Goal: Transaction & Acquisition: Obtain resource

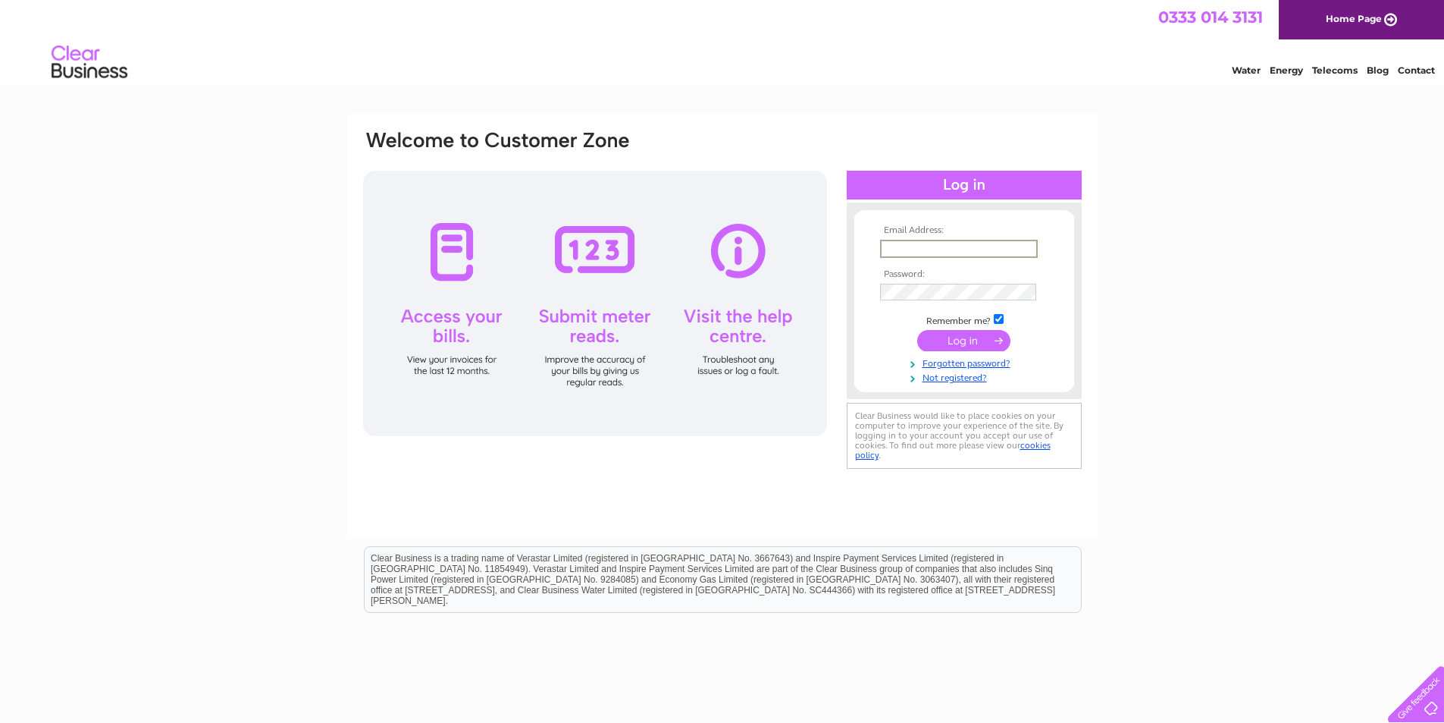
click at [980, 243] on input "text" at bounding box center [959, 249] width 158 height 18
type input "Nazfamily07@gmail.com"
click at [917, 330] on input "submit" at bounding box center [963, 340] width 93 height 21
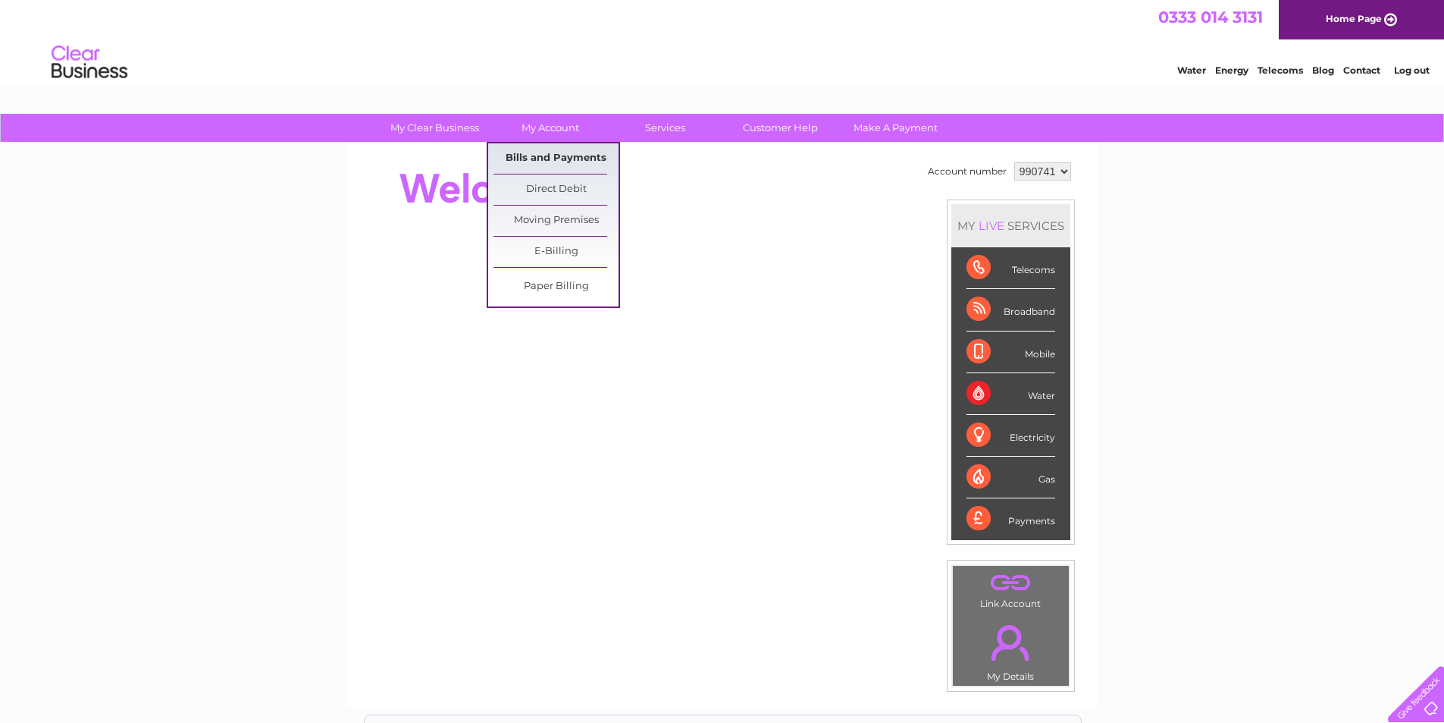
click at [548, 158] on link "Bills and Payments" at bounding box center [556, 158] width 125 height 30
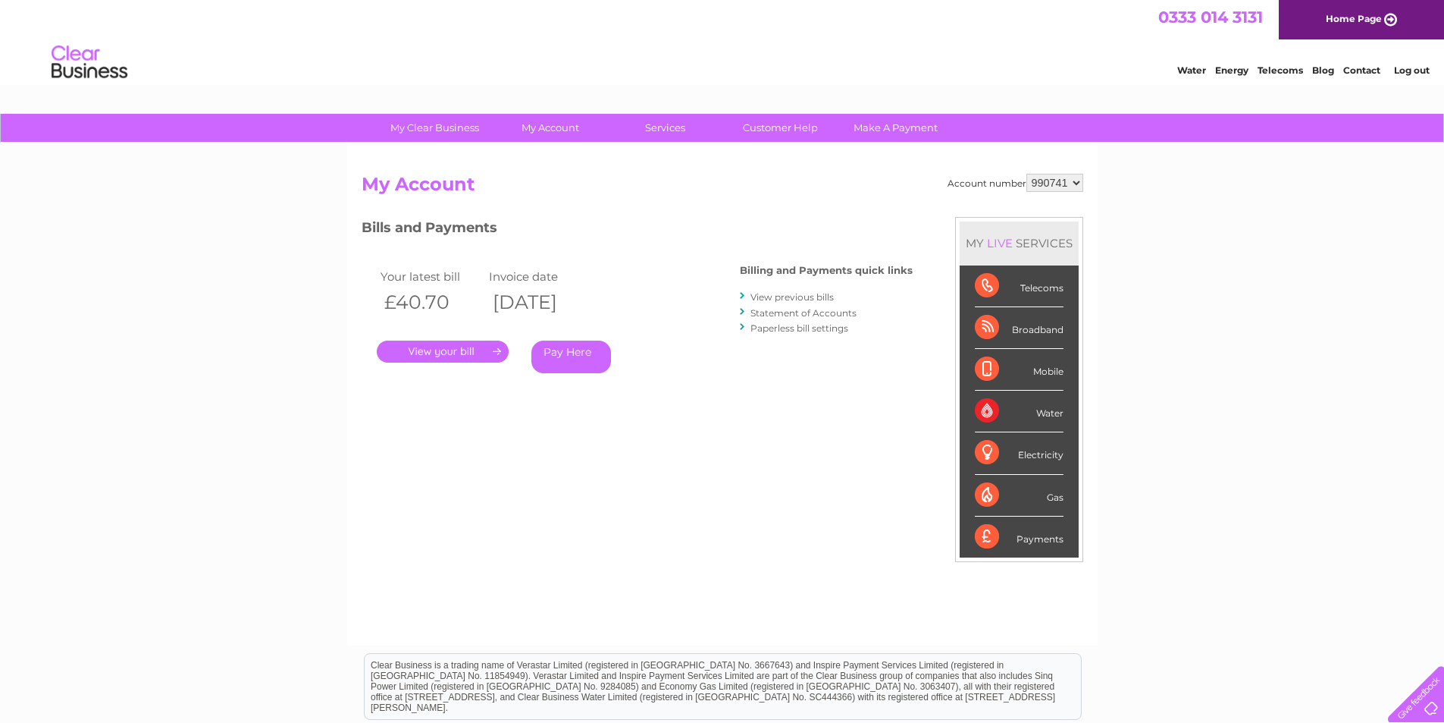
click at [804, 297] on link "View previous bills" at bounding box center [792, 296] width 83 height 11
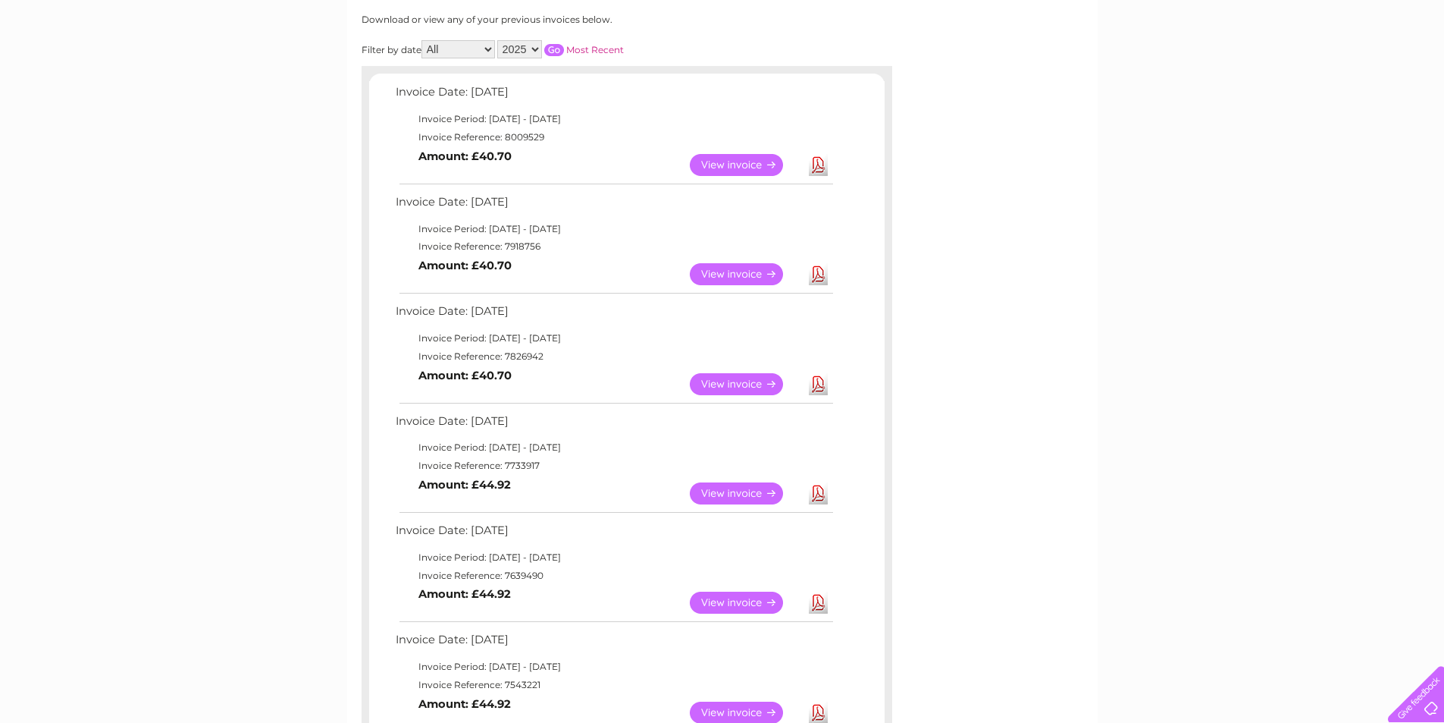
scroll to position [227, 0]
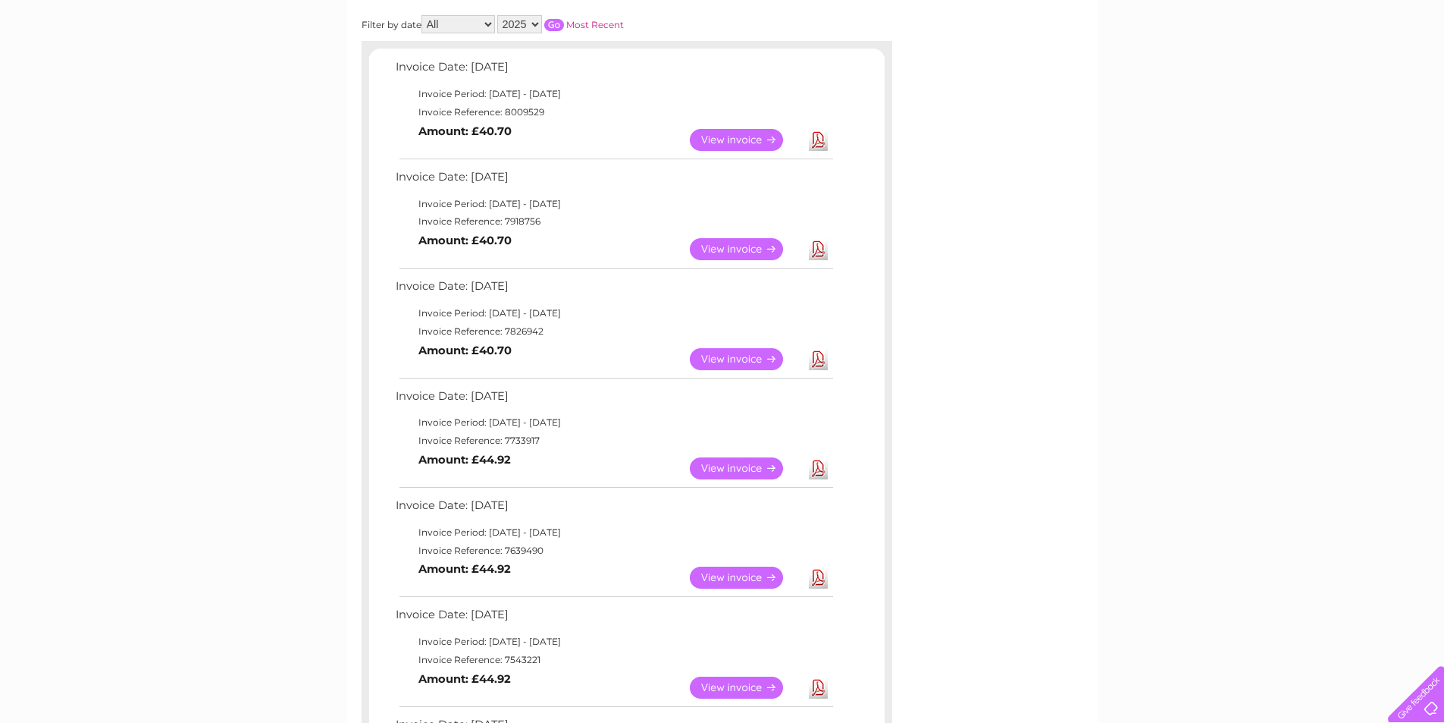
click at [735, 466] on link "View" at bounding box center [745, 468] width 111 height 22
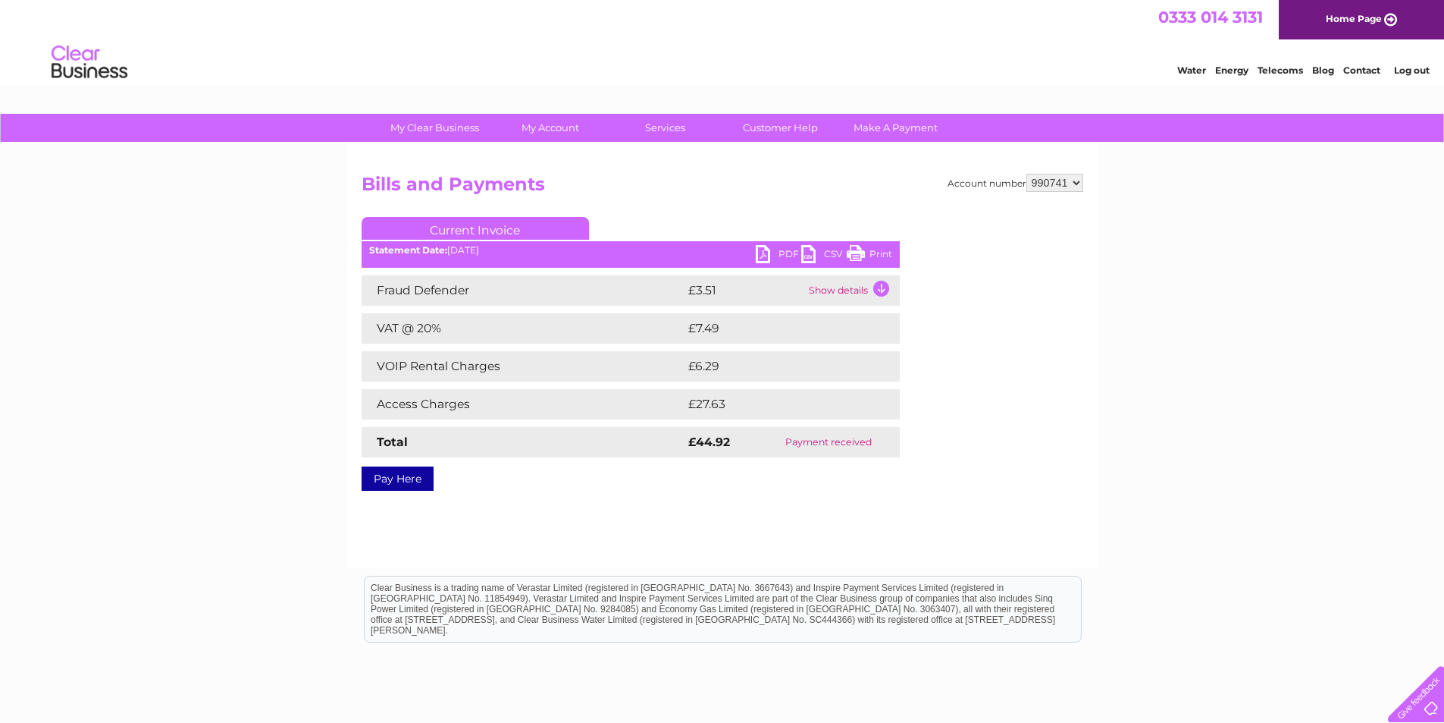
click at [770, 251] on link "PDF" at bounding box center [778, 256] width 45 height 22
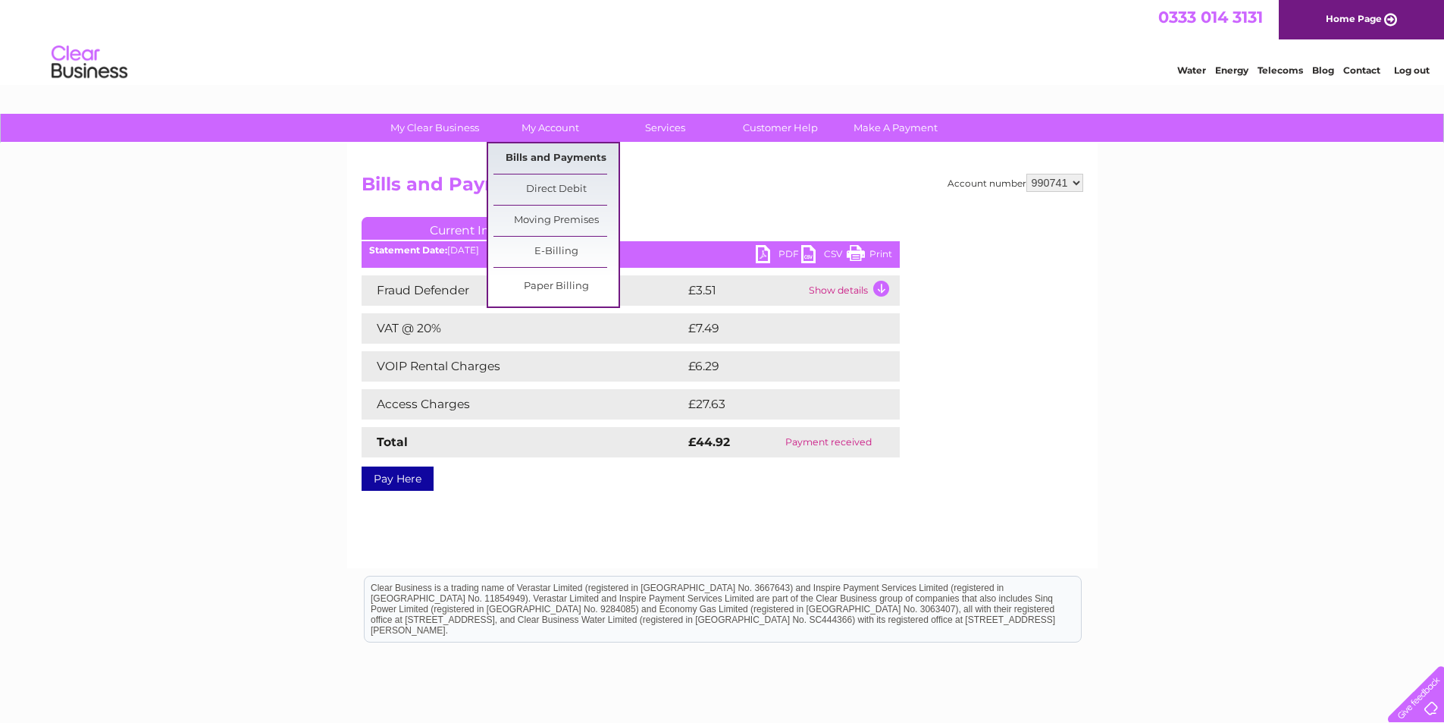
click at [566, 155] on link "Bills and Payments" at bounding box center [556, 158] width 125 height 30
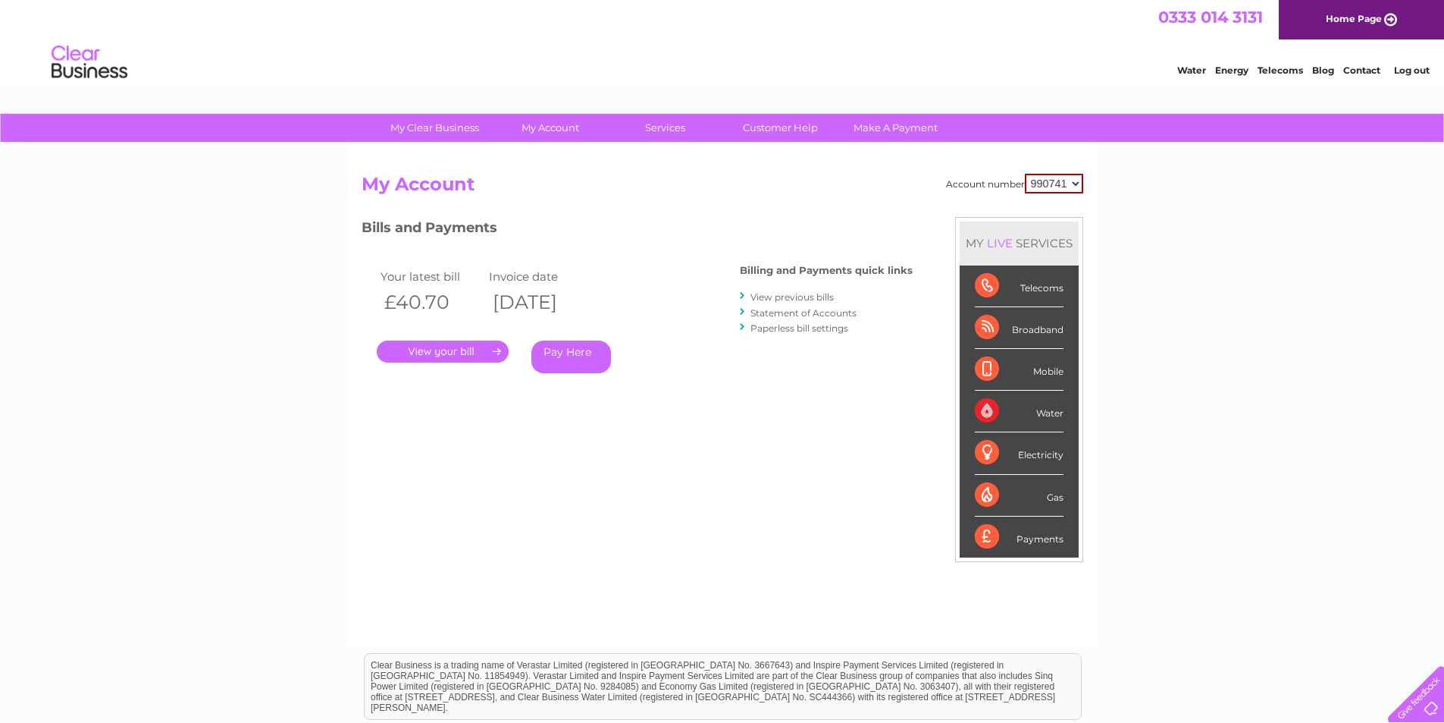
click at [807, 293] on link "View previous bills" at bounding box center [792, 296] width 83 height 11
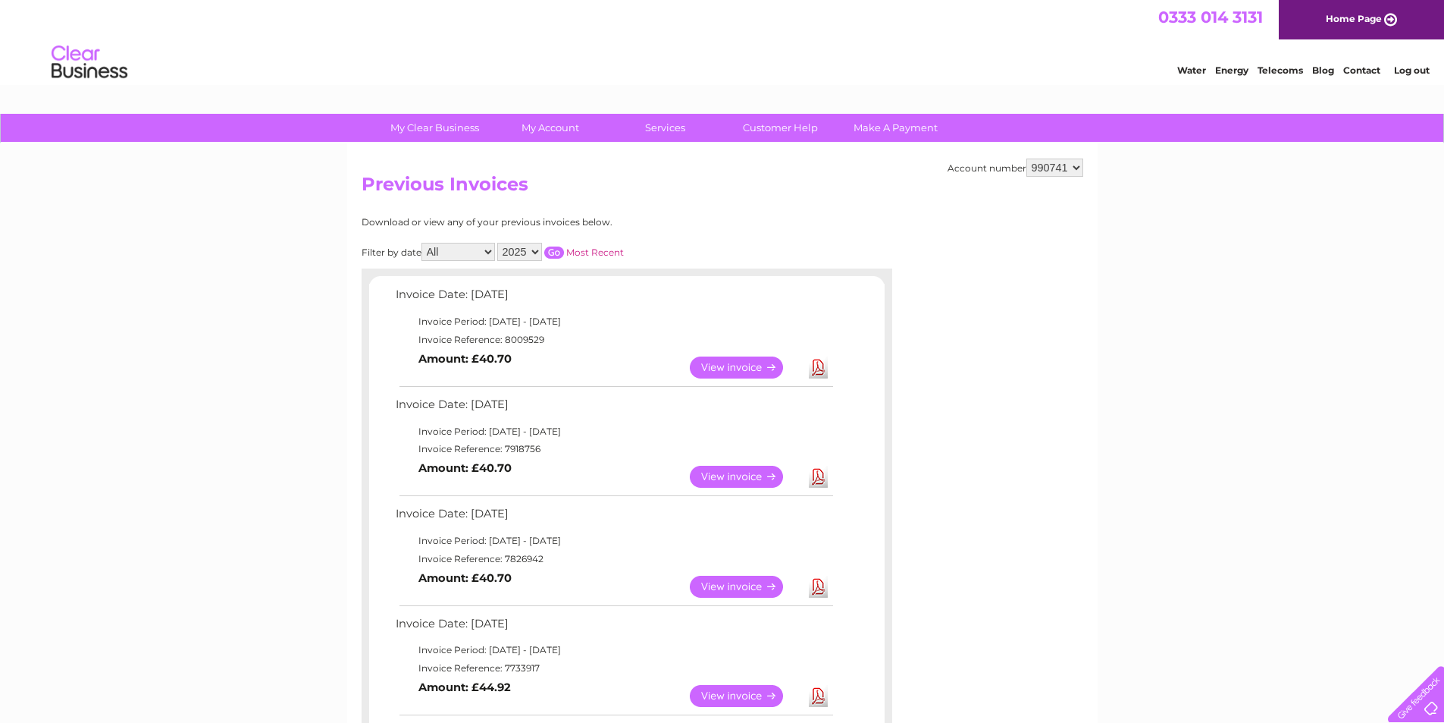
drag, startPoint x: 813, startPoint y: 580, endPoint x: 1074, endPoint y: 558, distance: 262.5
click at [1074, 558] on div "Account number 990741 Previous Invoices Download or view any of your previous i…" at bounding box center [722, 687] width 751 height 1088
click at [822, 585] on link "Download" at bounding box center [818, 586] width 19 height 22
drag, startPoint x: 817, startPoint y: 477, endPoint x: 1031, endPoint y: 441, distance: 217.6
click at [1031, 441] on div "Account number 990741 Previous Invoices Download or view any of your previous i…" at bounding box center [722, 687] width 751 height 1088
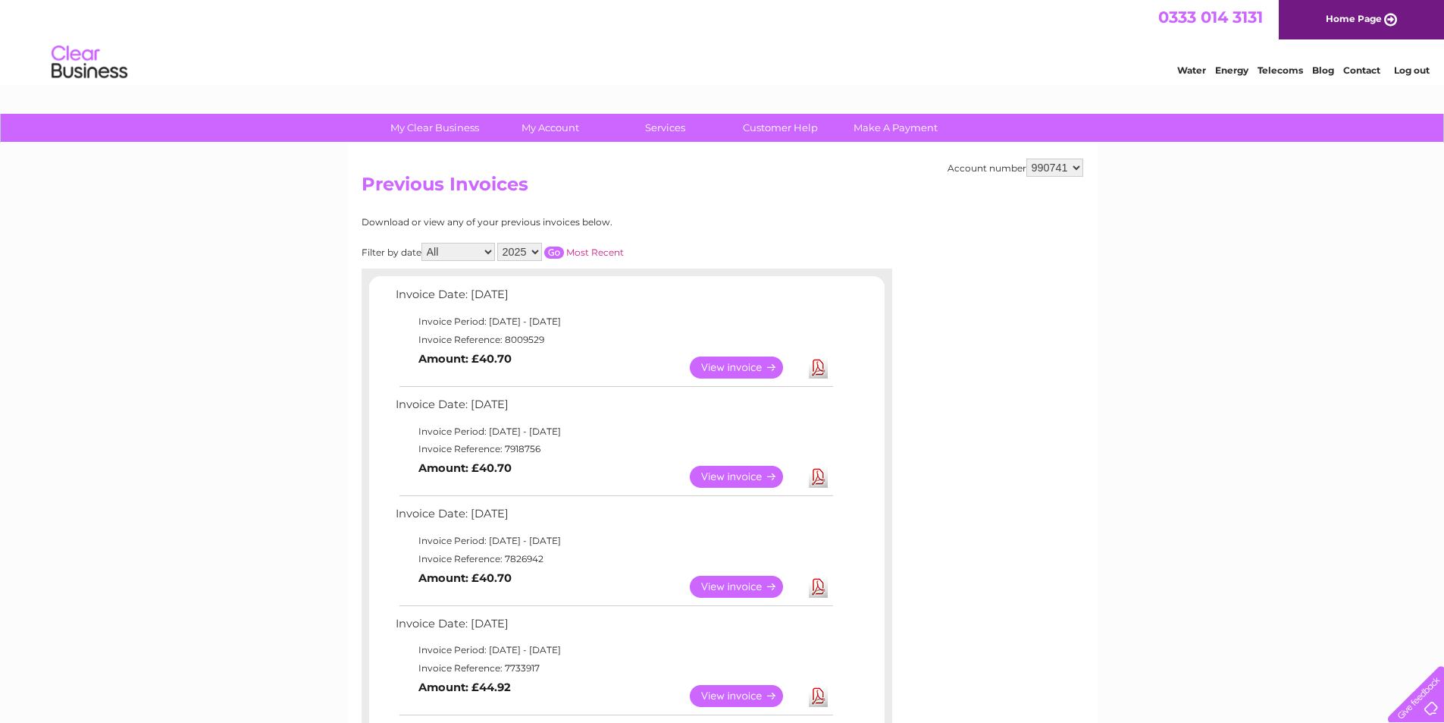
drag, startPoint x: 820, startPoint y: 475, endPoint x: 1052, endPoint y: 516, distance: 236.3
click at [1052, 516] on div "Account number 990741 Previous Invoices Download or view any of your previous i…" at bounding box center [722, 687] width 751 height 1088
click at [821, 473] on link "Download" at bounding box center [818, 477] width 19 height 22
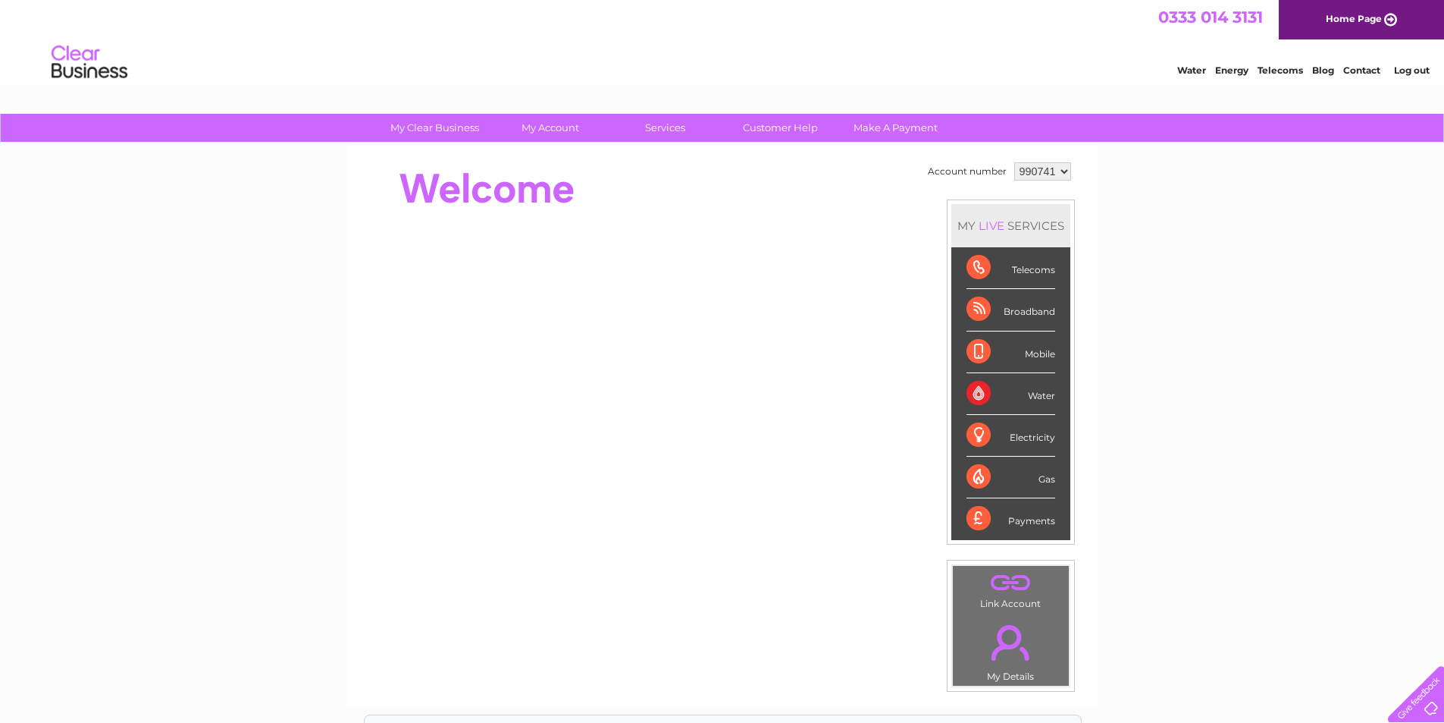
click at [1419, 69] on link "Log out" at bounding box center [1412, 69] width 36 height 11
